Goal: Task Accomplishment & Management: Use online tool/utility

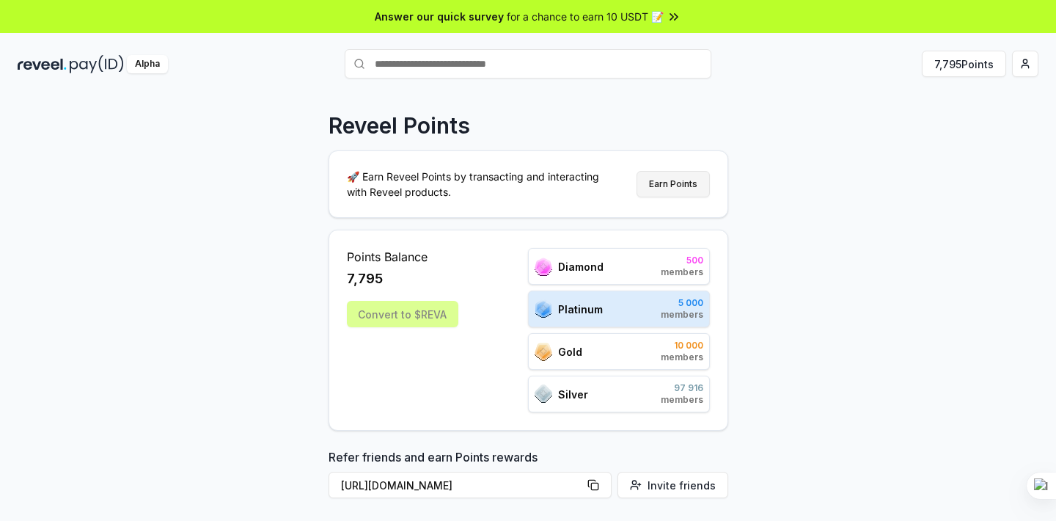
click at [665, 176] on button "Earn Points" at bounding box center [673, 184] width 73 height 26
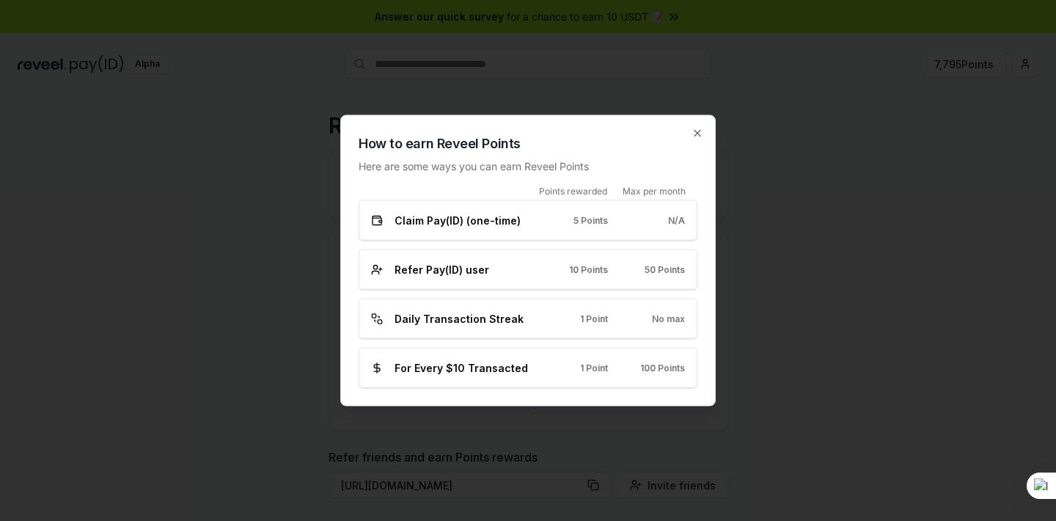
click at [772, 269] on div at bounding box center [528, 260] width 1056 height 521
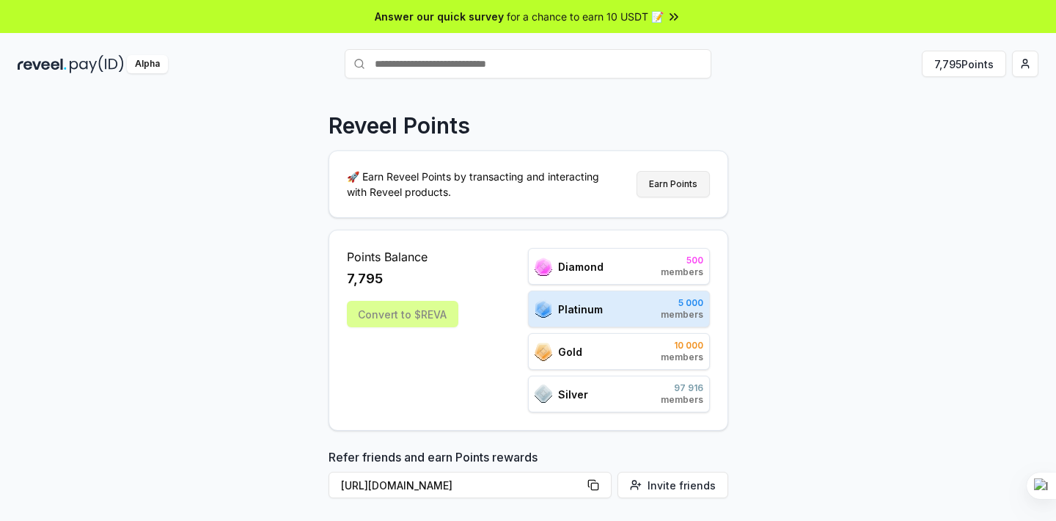
scroll to position [106, 0]
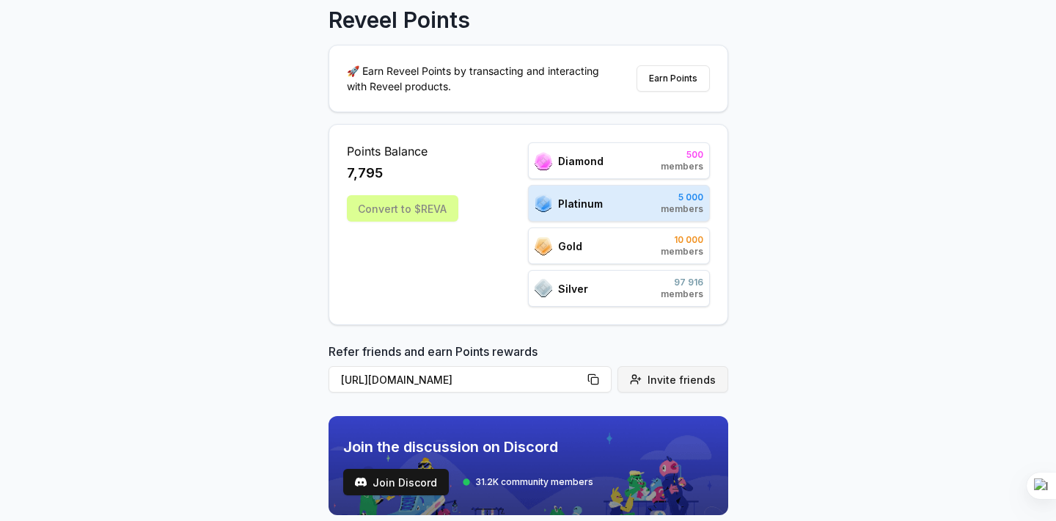
click at [659, 386] on span "Invite friends" at bounding box center [682, 379] width 68 height 15
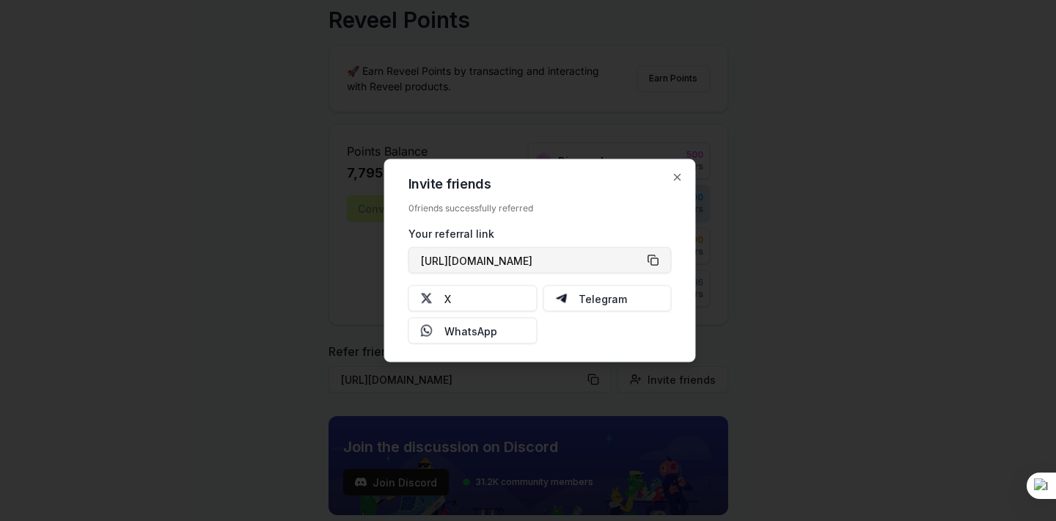
click at [653, 260] on button "[URL][DOMAIN_NAME]" at bounding box center [540, 260] width 263 height 26
click at [276, 169] on div at bounding box center [528, 260] width 1056 height 521
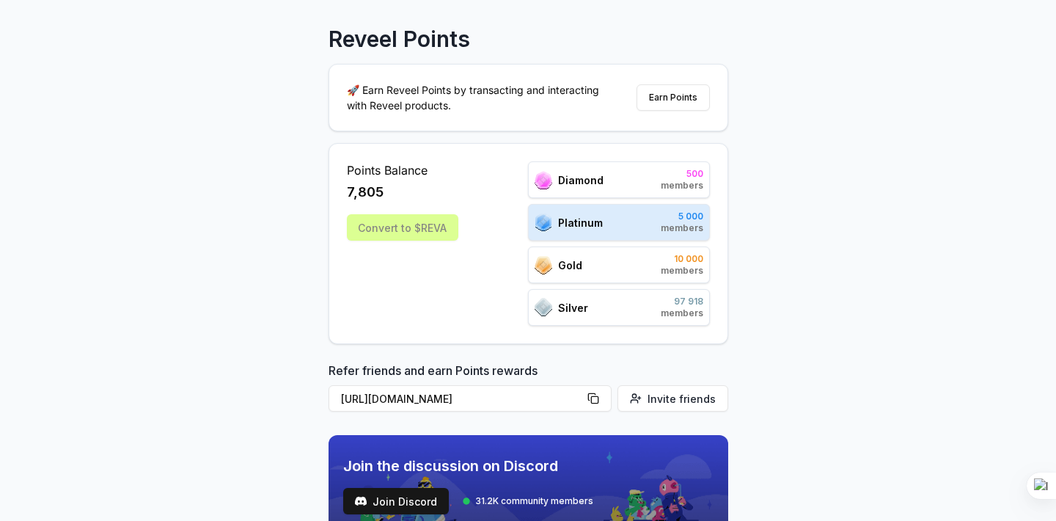
scroll to position [171, 0]
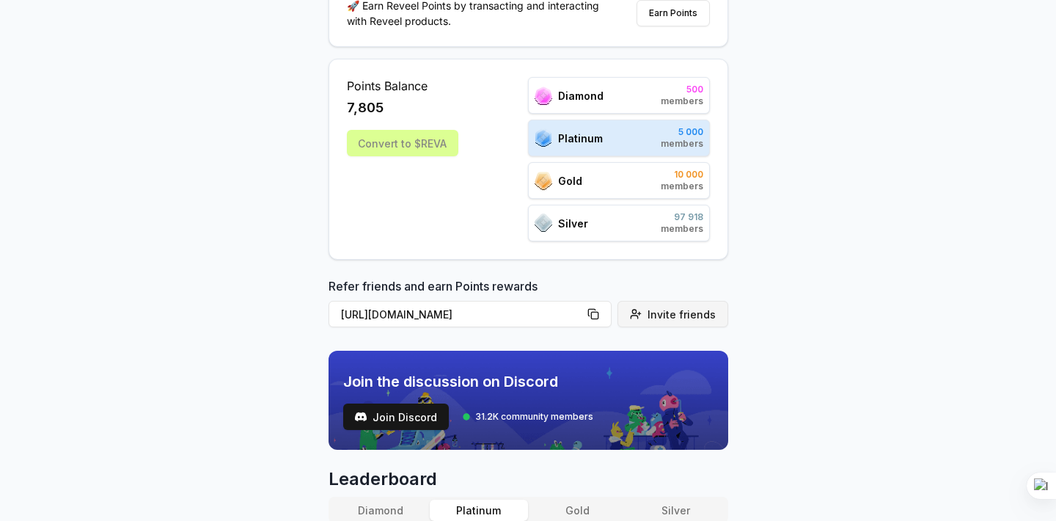
click at [680, 316] on span "Invite friends" at bounding box center [682, 314] width 68 height 15
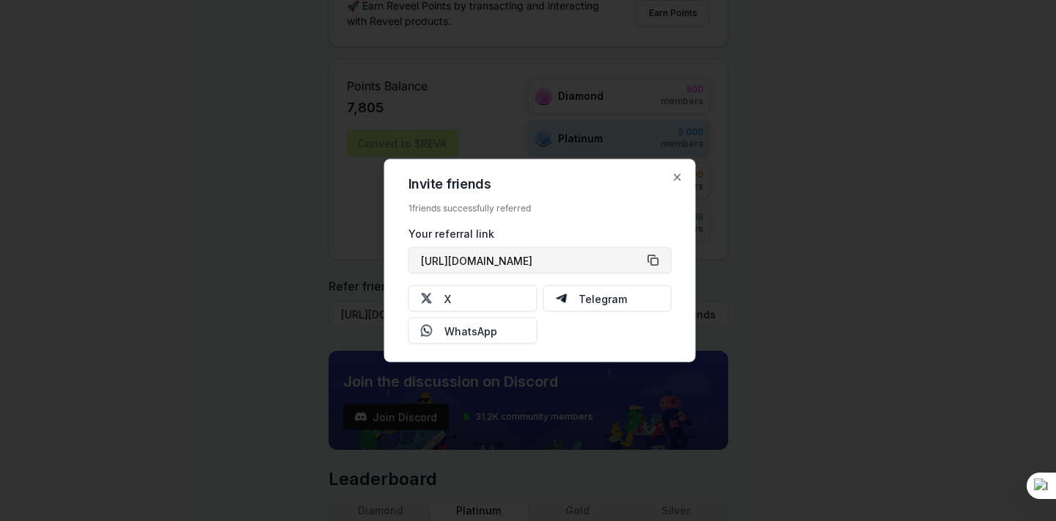
click at [660, 270] on button "[URL][DOMAIN_NAME]" at bounding box center [540, 260] width 263 height 26
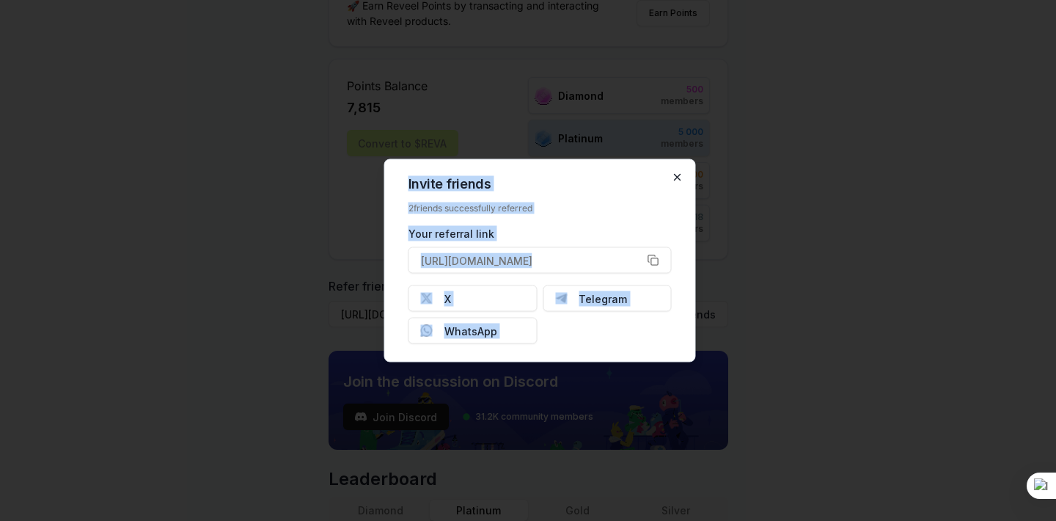
click at [673, 171] on div "Invite friends 2 friends successfully referred Your referral link https://revee…" at bounding box center [540, 260] width 312 height 203
click at [681, 175] on icon "button" at bounding box center [678, 178] width 12 height 12
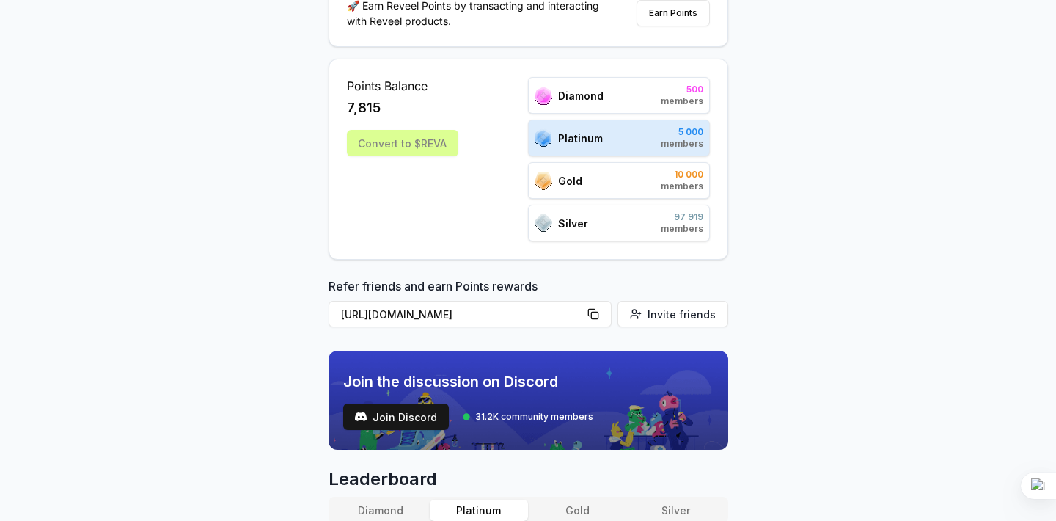
click at [791, 226] on div "Reveel Points 🚀 Earn Reveel Points by transacting and interacting with Reveel p…" at bounding box center [528, 152] width 1056 height 480
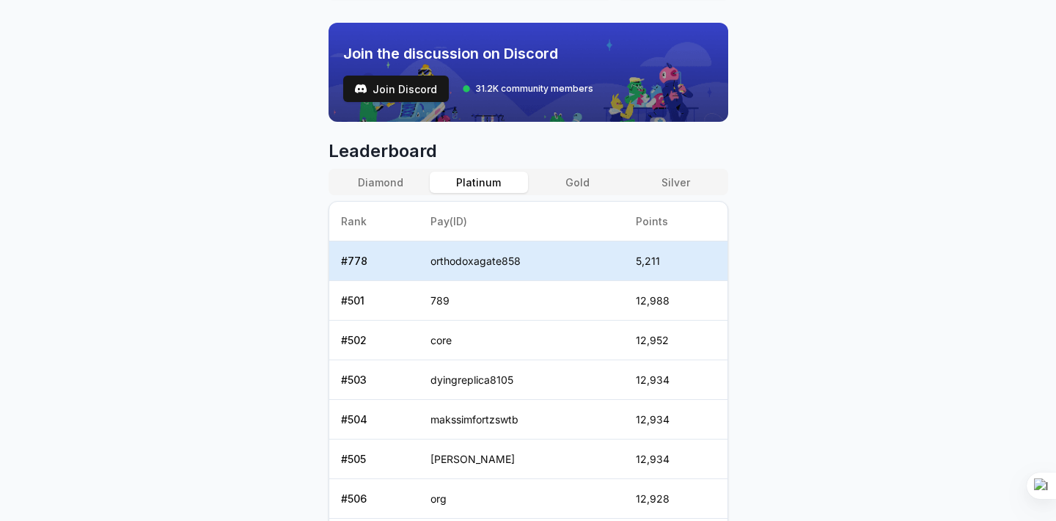
scroll to position [532, 0]
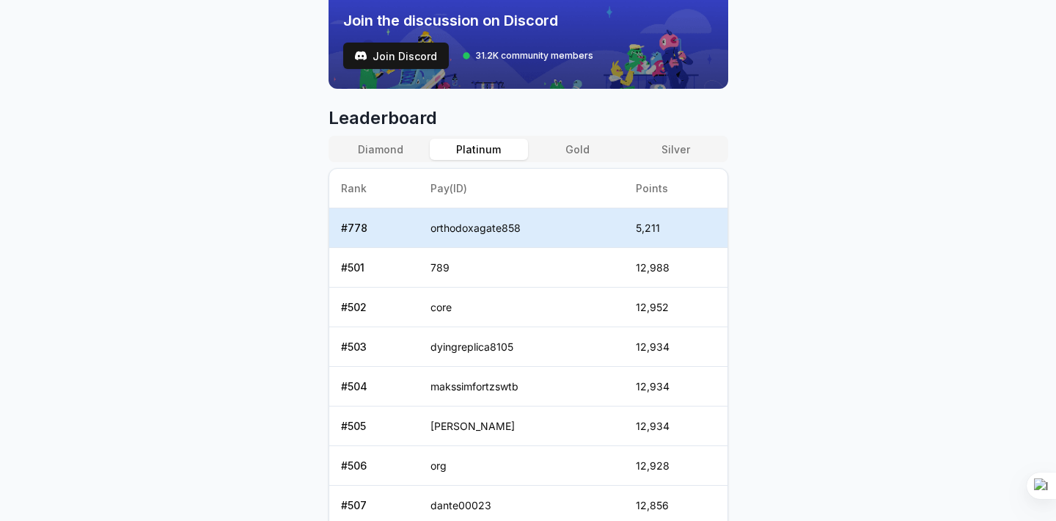
click at [430, 139] on div "Diamond Platinum Gold Silver" at bounding box center [529, 149] width 400 height 26
click at [401, 144] on button "Diamond" at bounding box center [381, 149] width 98 height 21
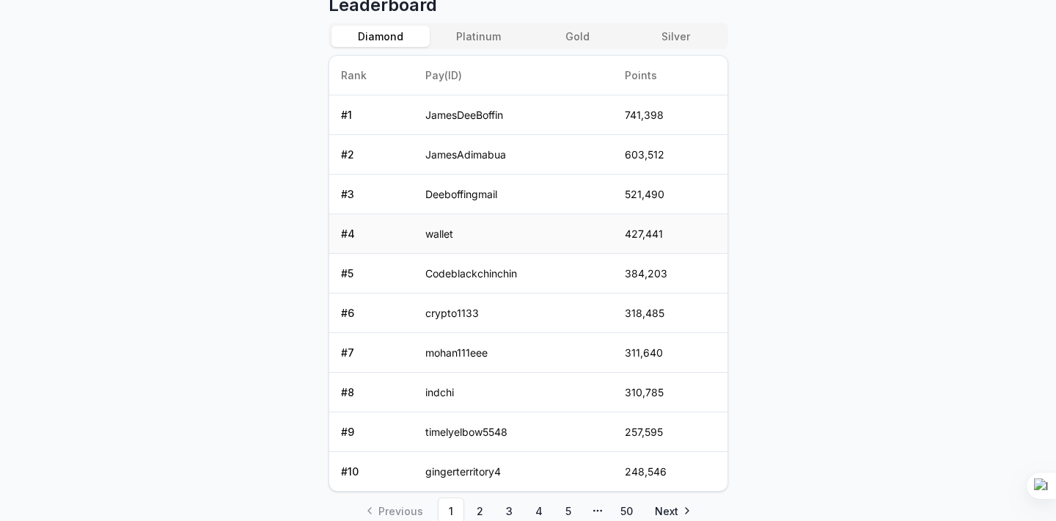
scroll to position [706, 0]
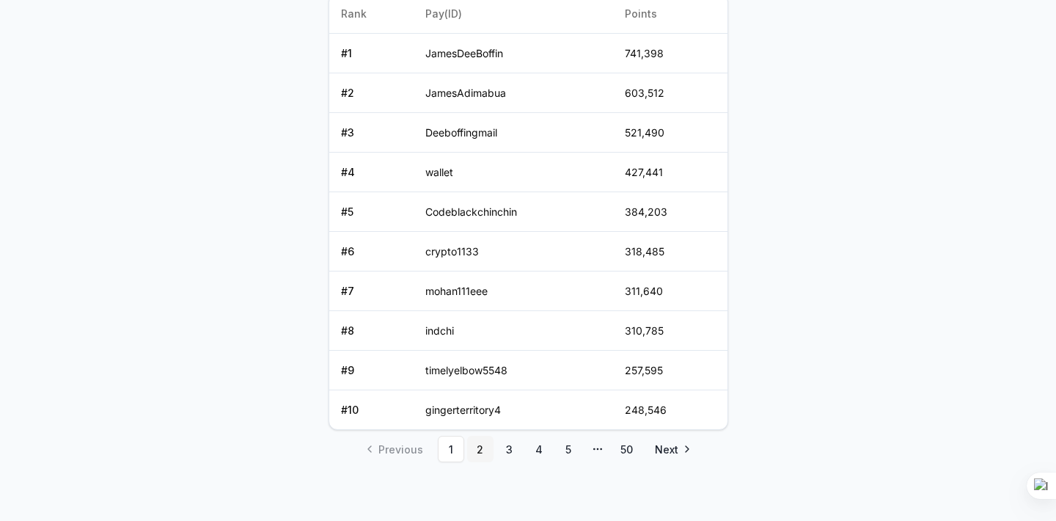
click at [481, 454] on link "2" at bounding box center [480, 449] width 26 height 26
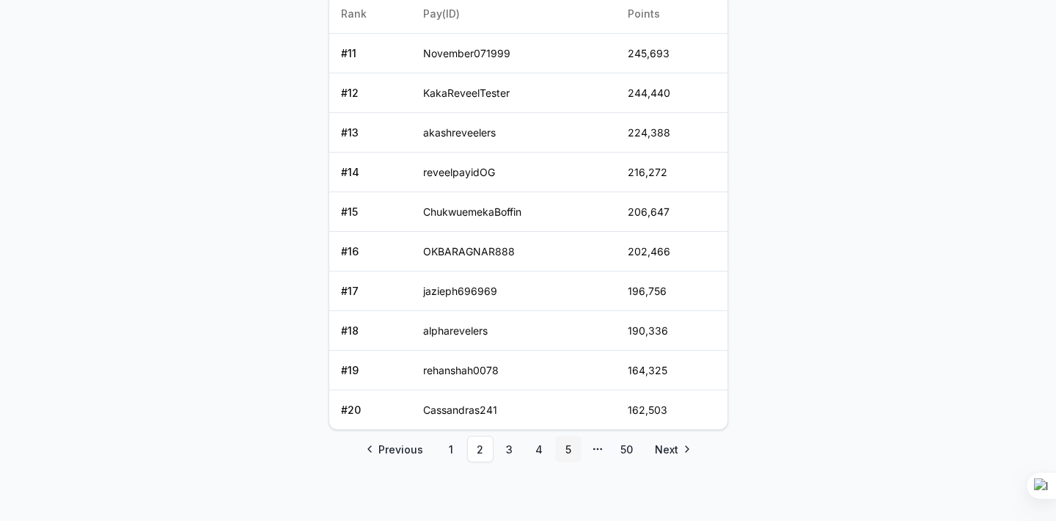
click at [561, 450] on link "5" at bounding box center [568, 449] width 26 height 26
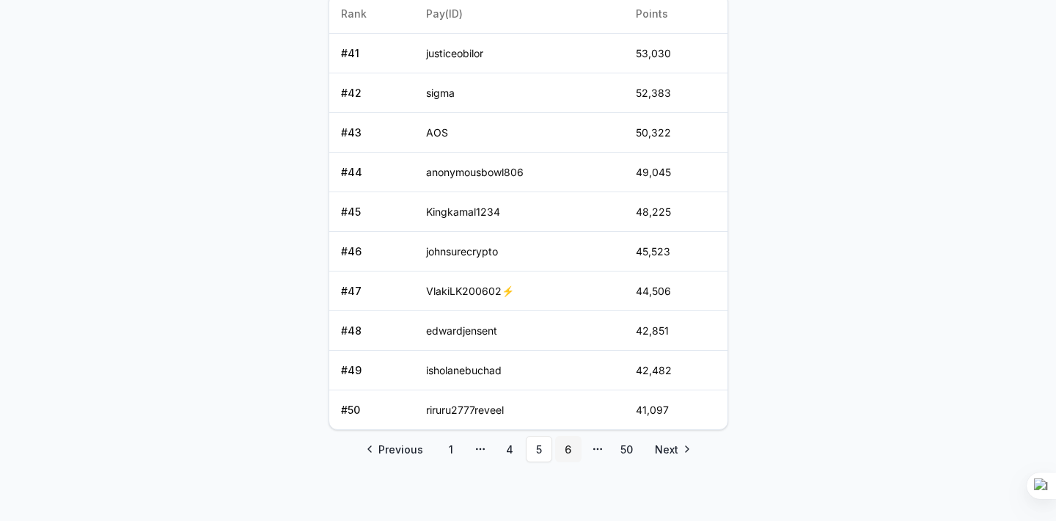
click at [570, 447] on link "6" at bounding box center [568, 449] width 26 height 26
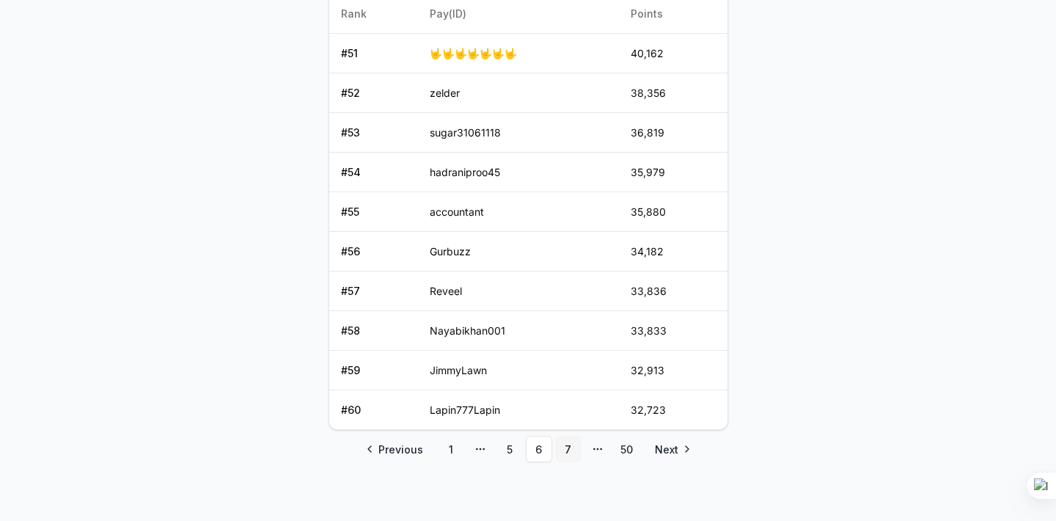
scroll to position [310, 0]
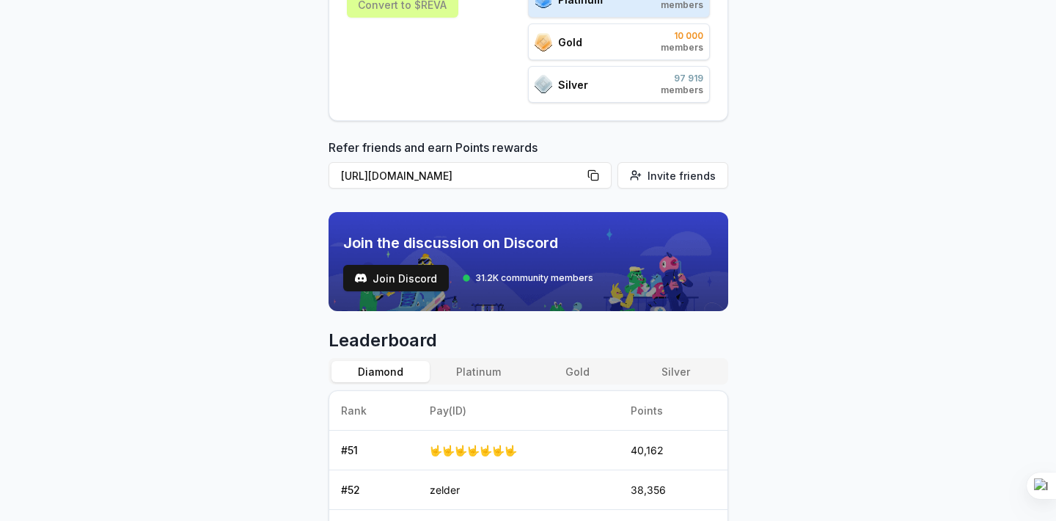
click at [466, 370] on button "Platinum" at bounding box center [479, 371] width 98 height 21
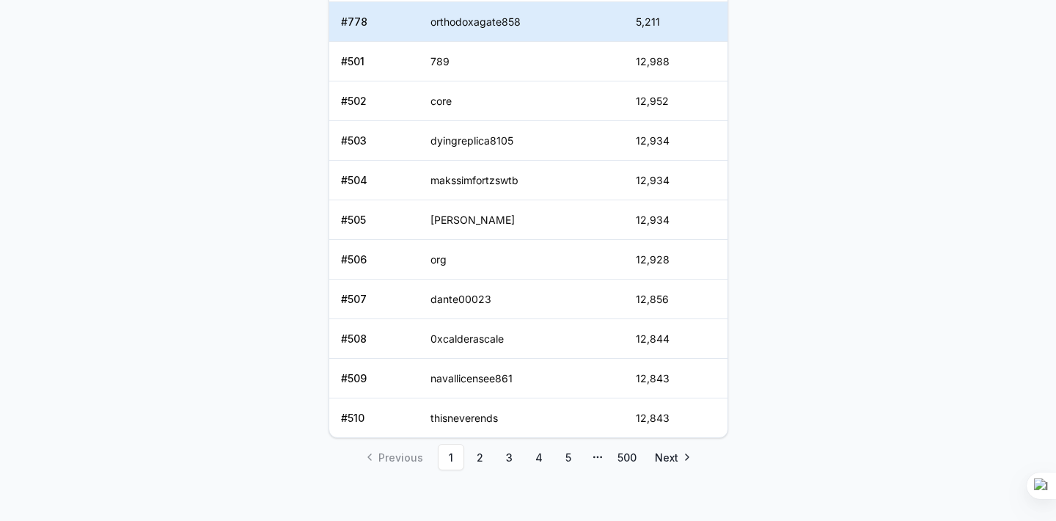
scroll to position [720, 0]
